Goal: Navigation & Orientation: Find specific page/section

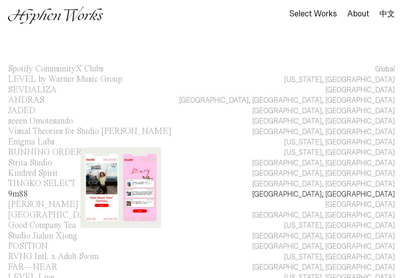
click at [23, 192] on div "9m88" at bounding box center [18, 194] width 20 height 9
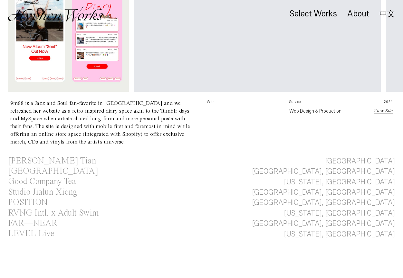
scroll to position [236, 0]
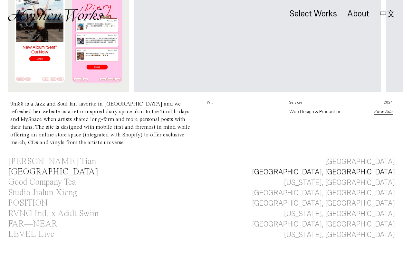
click at [35, 171] on div "[GEOGRAPHIC_DATA]" at bounding box center [53, 172] width 90 height 9
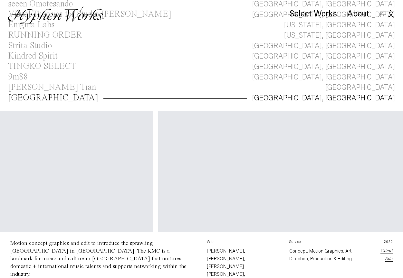
scroll to position [0, 25]
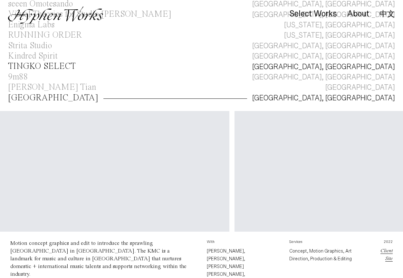
click at [55, 66] on div "TINGKO SELECT" at bounding box center [42, 66] width 68 height 9
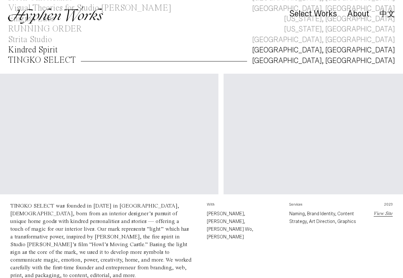
scroll to position [0, 36]
click at [39, 48] on div "Kindred Spirit" at bounding box center [33, 50] width 50 height 9
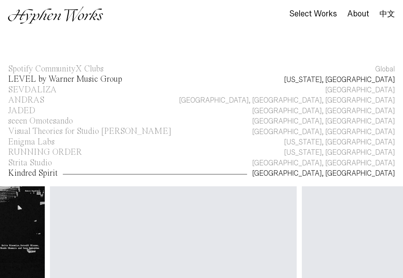
click at [50, 78] on div "LEVEL by Warner Music Group" at bounding box center [65, 79] width 114 height 9
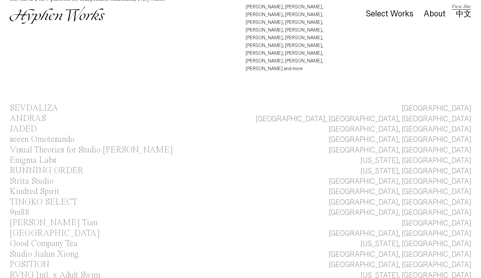
scroll to position [250, 0]
click at [47, 104] on div "SEVDALIZA" at bounding box center [34, 108] width 49 height 9
click at [45, 104] on div "SEVDALIZA" at bounding box center [34, 108] width 49 height 9
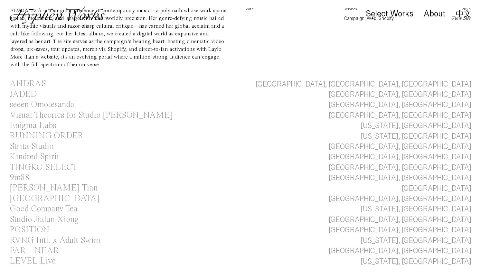
scroll to position [243, 0]
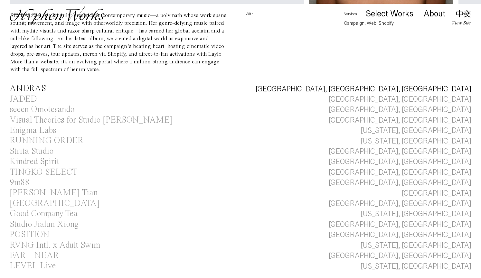
click at [30, 89] on div "ANDRAS" at bounding box center [28, 88] width 36 height 9
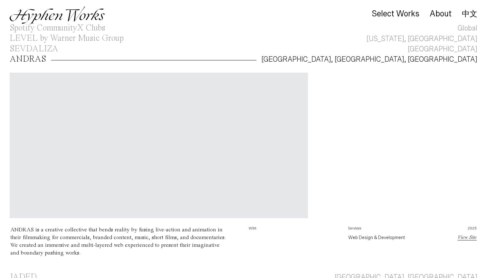
scroll to position [92, 0]
